Goal: Task Accomplishment & Management: Manage account settings

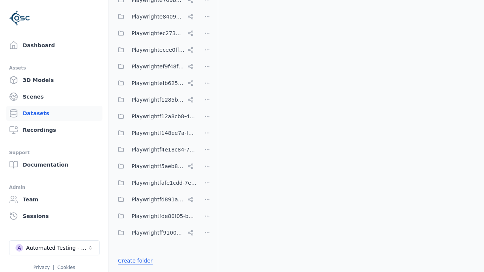
click at [134, 261] on link "Create folder" at bounding box center [135, 261] width 35 height 8
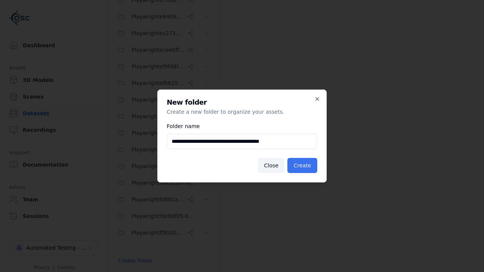
type input "**********"
click at [303, 166] on button "Create" at bounding box center [303, 165] width 30 height 15
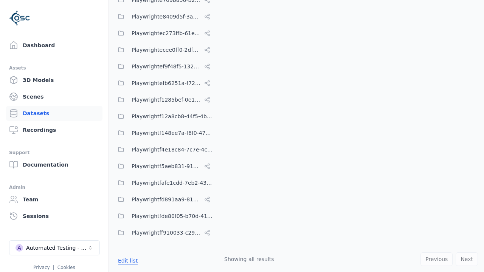
click at [127, 261] on button "Edit list" at bounding box center [128, 261] width 29 height 14
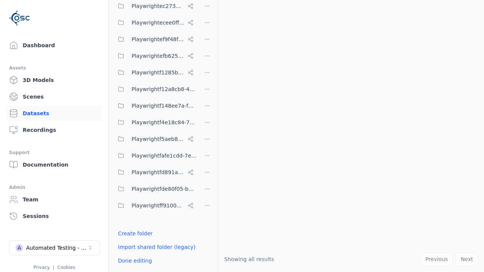
click at [207, 136] on html "Support Dashboard Assets 3D Models Scenes Datasets Recordings Support Documenta…" at bounding box center [242, 136] width 484 height 272
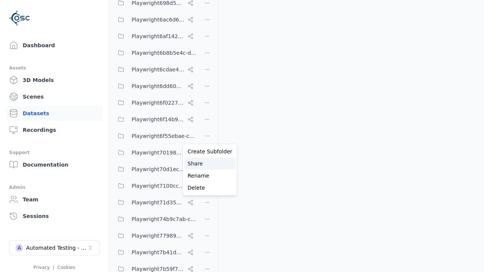
click at [207, 164] on div "Share" at bounding box center [210, 164] width 51 height 12
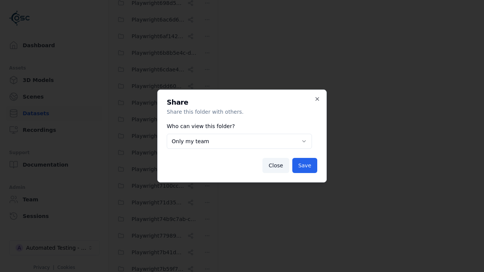
click at [240, 142] on button "Only my team" at bounding box center [239, 141] width 145 height 15
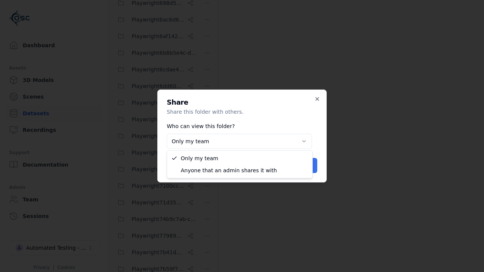
select select "****"
click at [306, 166] on button "Save" at bounding box center [305, 165] width 25 height 15
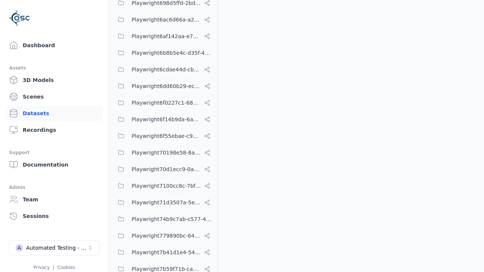
scroll to position [3513, 0]
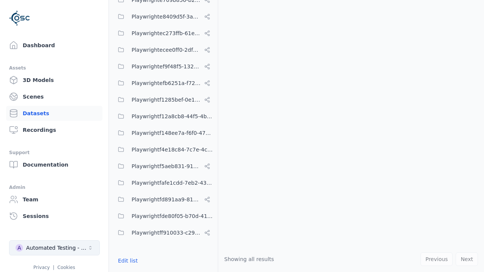
click at [54, 248] on div "Automated Testing - Playwright" at bounding box center [56, 248] width 61 height 8
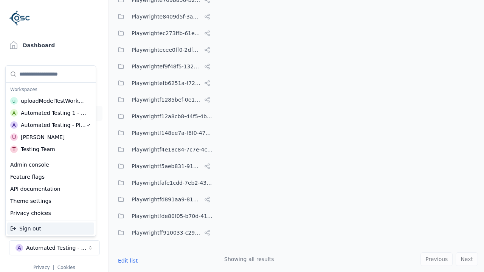
click at [49, 113] on div "Automated Testing 1 - Playwright" at bounding box center [54, 113] width 66 height 8
click at [242, 136] on html "Support Dashboard Assets 3D Models Scenes Datasets Recordings Support Documenta…" at bounding box center [242, 136] width 484 height 272
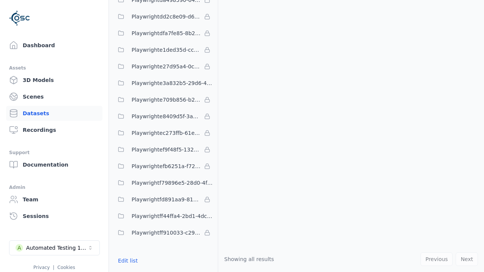
scroll to position [2198, 0]
click at [127, 261] on button "Edit list" at bounding box center [128, 261] width 29 height 14
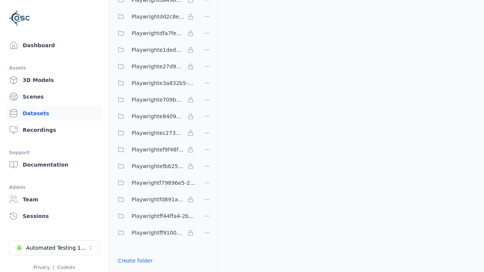
click at [153, 271] on link "Import shared folder (legacy)" at bounding box center [157, 275] width 78 height 8
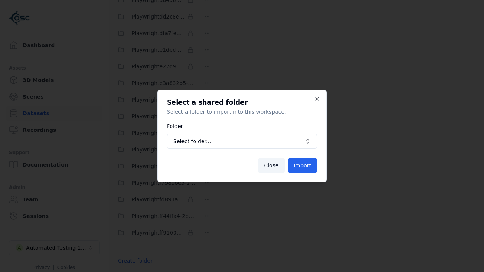
scroll to position [2204, 0]
click at [242, 142] on span "Select folder..." at bounding box center [237, 142] width 129 height 8
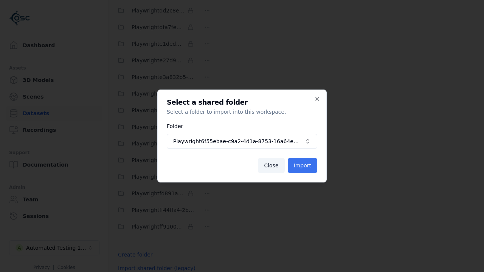
click at [303, 166] on button "Import" at bounding box center [303, 165] width 30 height 15
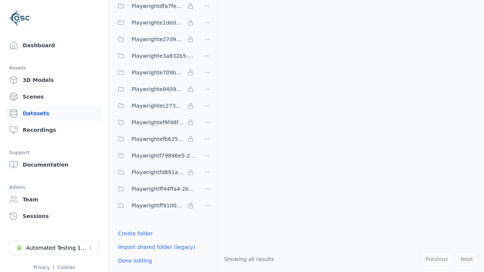
click at [207, 136] on html "Support Dashboard Assets 3D Models Scenes Datasets Recordings Support Documenta…" at bounding box center [242, 136] width 484 height 272
click at [242, 136] on html "Support Dashboard Assets 3D Models Scenes Datasets Recordings Support Documenta…" at bounding box center [242, 136] width 484 height 272
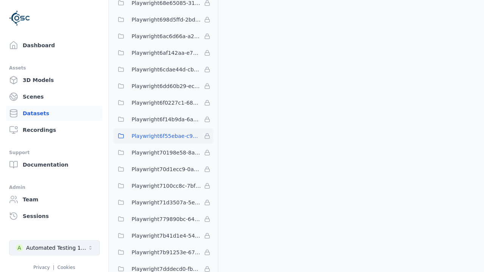
click at [54, 248] on div "Automated Testing 1 - Playwright" at bounding box center [56, 248] width 61 height 8
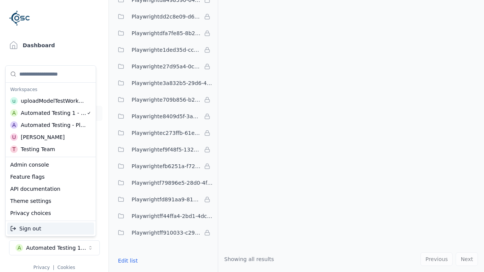
click at [49, 125] on div "Automated Testing - Playwright" at bounding box center [53, 125] width 65 height 8
click at [242, 136] on html "Support Dashboard Assets 3D Models Scenes Datasets Recordings Support Documenta…" at bounding box center [242, 136] width 484 height 272
